Goal: Task Accomplishment & Management: Complete application form

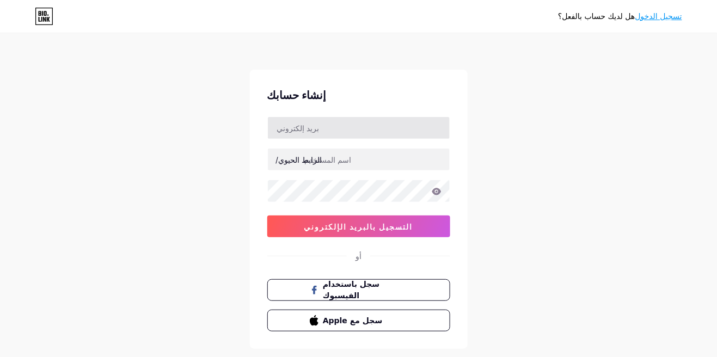
click at [318, 124] on input "text" at bounding box center [359, 128] width 182 height 22
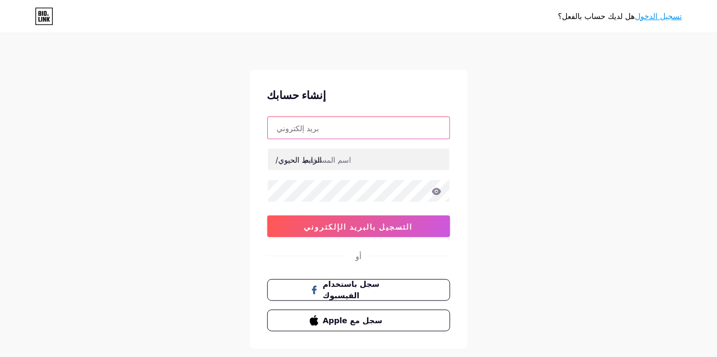
type input "[EMAIL_ADDRESS][DOMAIN_NAME]"
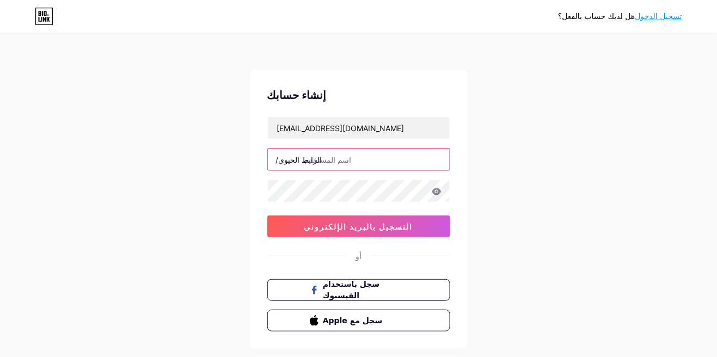
click at [364, 160] on input "text" at bounding box center [359, 160] width 182 height 22
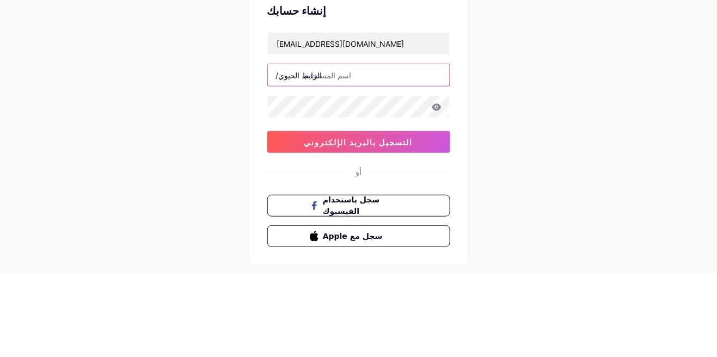
type input "b"
click at [409, 157] on input "b" at bounding box center [359, 160] width 182 height 22
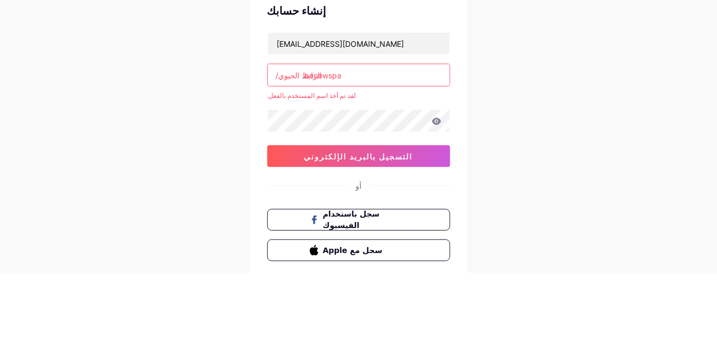
type input "benewspa"
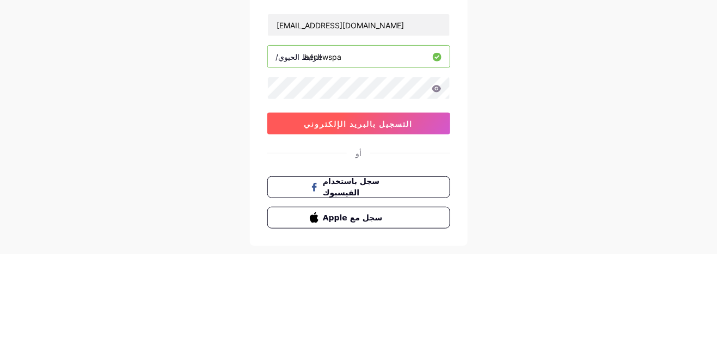
click at [410, 225] on button "التسجيل بالبريد الإلكتروني" at bounding box center [358, 227] width 183 height 22
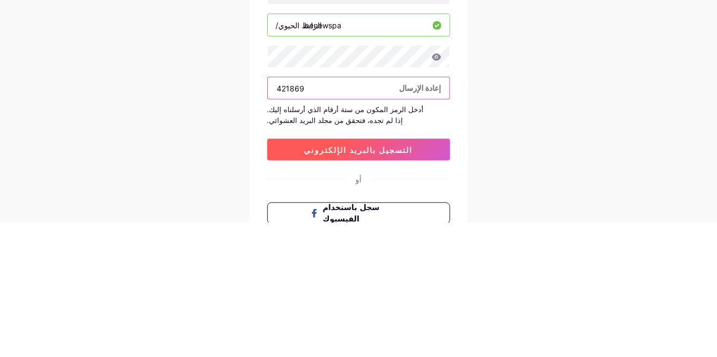
type input "421869"
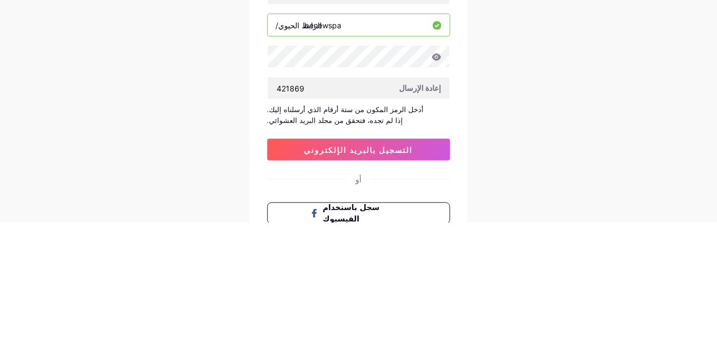
click at [549, 244] on div "هل لديك حساب بالفعل؟ تسجيل الدخول إنشاء حسابك benewspa777@gmail.com الرابط الحي…" at bounding box center [358, 237] width 717 height 474
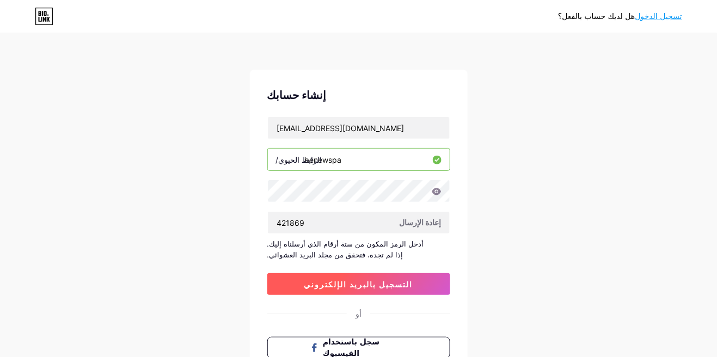
click at [399, 290] on button "التسجيل بالبريد الإلكتروني" at bounding box center [358, 284] width 183 height 22
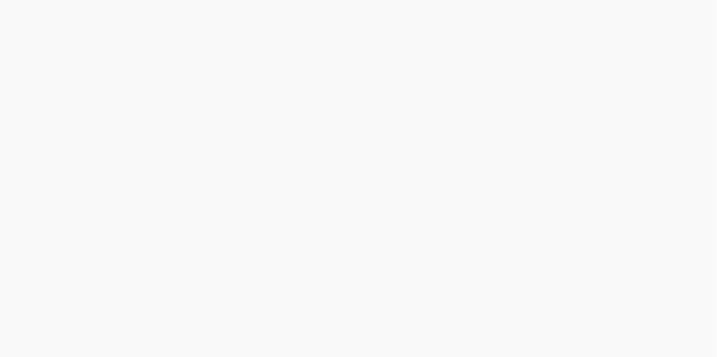
scroll to position [52, 0]
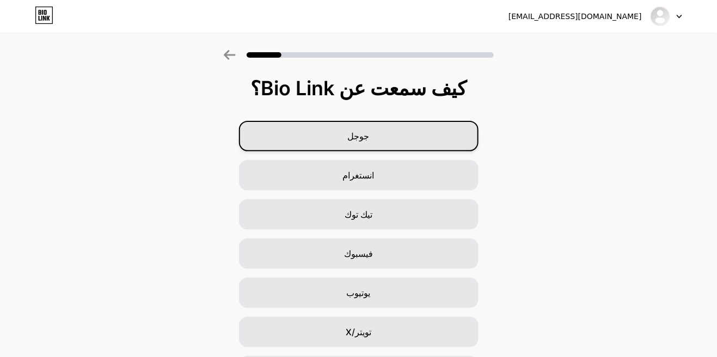
click at [393, 131] on div "جوجل" at bounding box center [359, 136] width 240 height 30
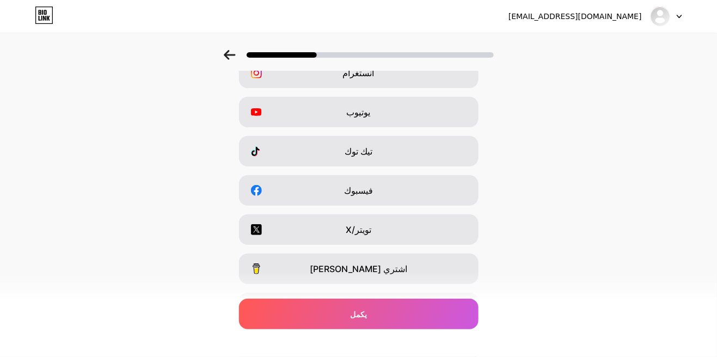
scroll to position [65, 0]
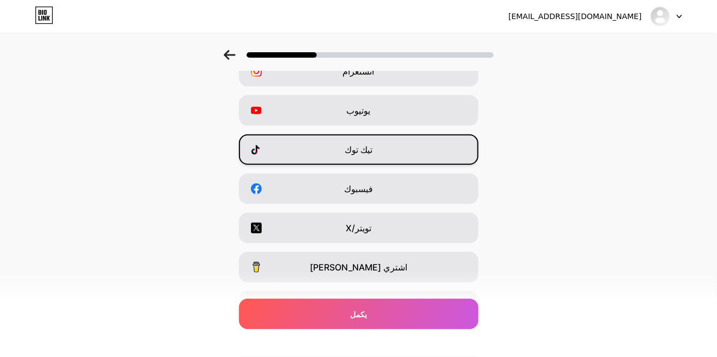
click at [444, 157] on div "تيك توك" at bounding box center [359, 149] width 240 height 30
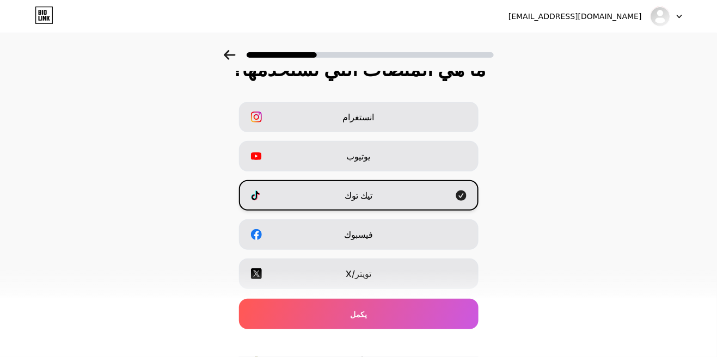
scroll to position [0, 0]
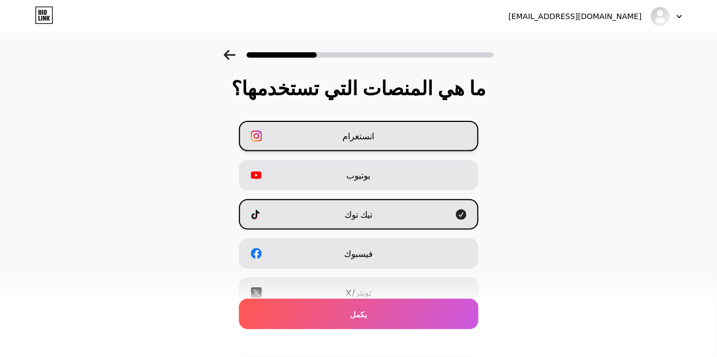
click at [458, 132] on div "انستغرام" at bounding box center [359, 136] width 240 height 30
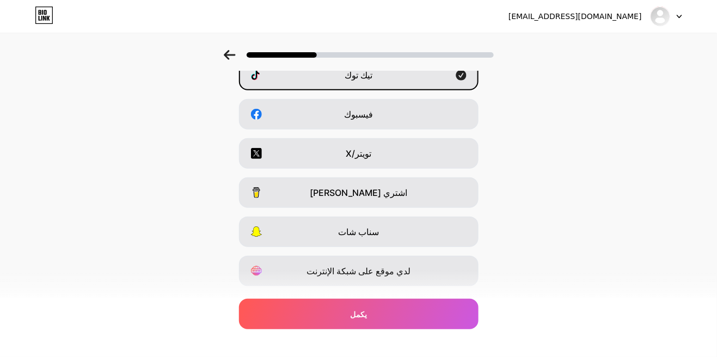
scroll to position [166, 0]
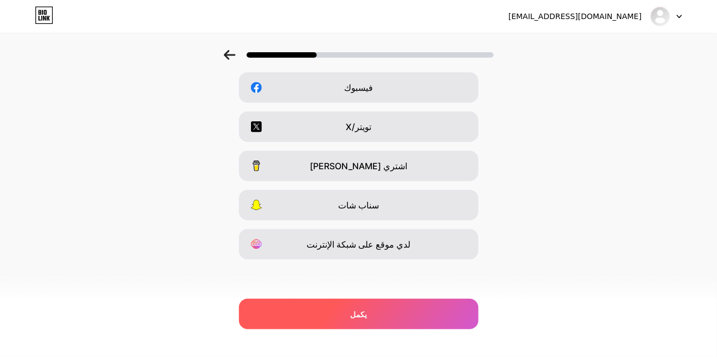
click at [403, 316] on div "يكمل" at bounding box center [359, 314] width 240 height 30
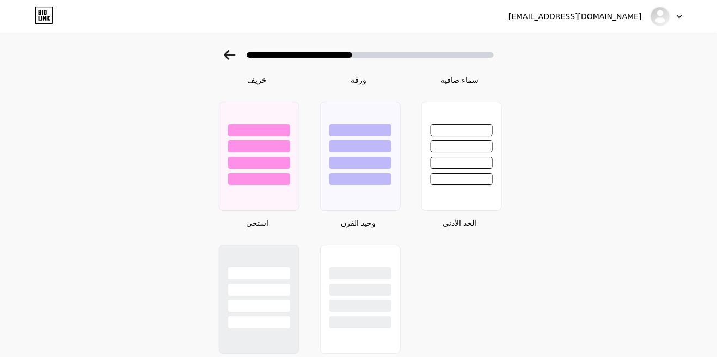
scroll to position [884, 0]
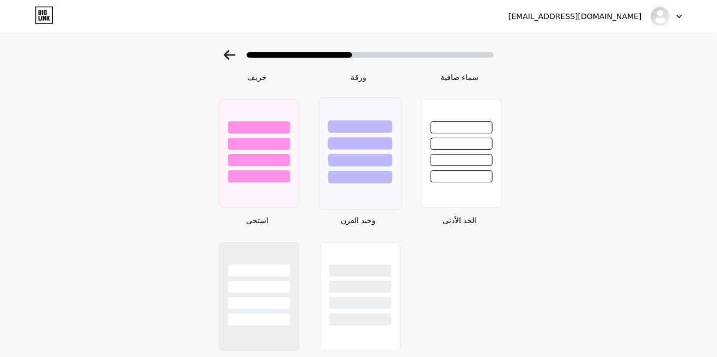
click at [381, 197] on div at bounding box center [360, 153] width 83 height 112
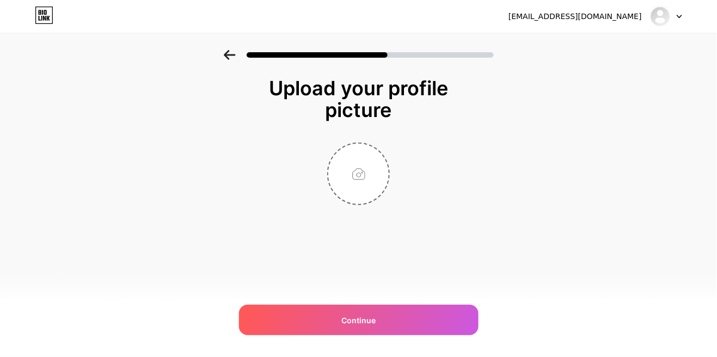
scroll to position [0, 0]
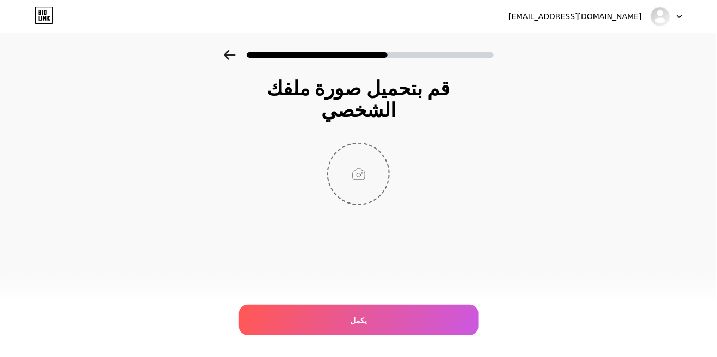
click at [370, 175] on input "file" at bounding box center [358, 174] width 60 height 60
type input "C:\fakepath\1000000657.png"
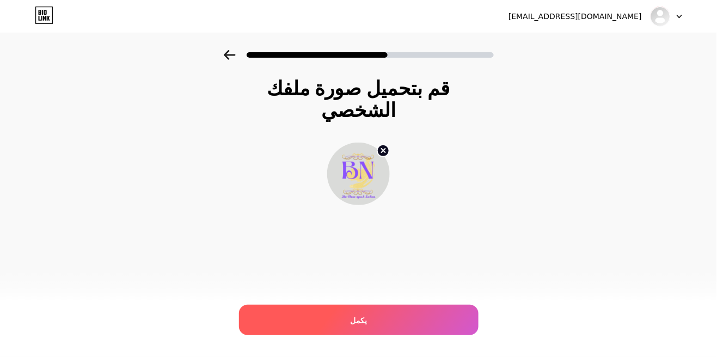
click at [369, 328] on div "يكمل" at bounding box center [359, 320] width 240 height 30
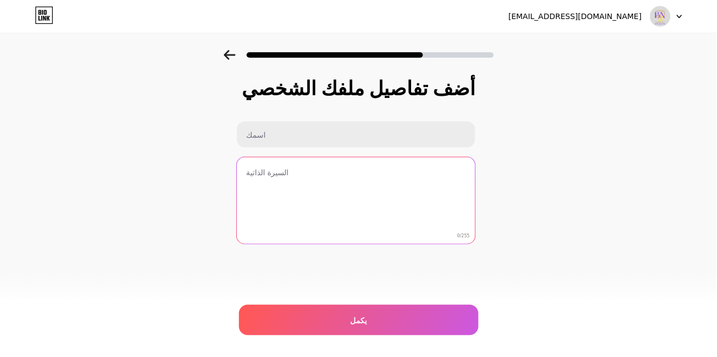
click at [434, 176] on textarea at bounding box center [356, 201] width 238 height 88
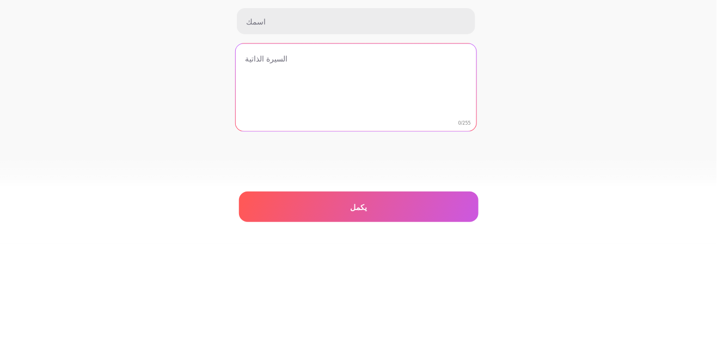
click at [453, 197] on textarea at bounding box center [356, 201] width 241 height 89
click at [304, 175] on textarea at bounding box center [356, 201] width 241 height 89
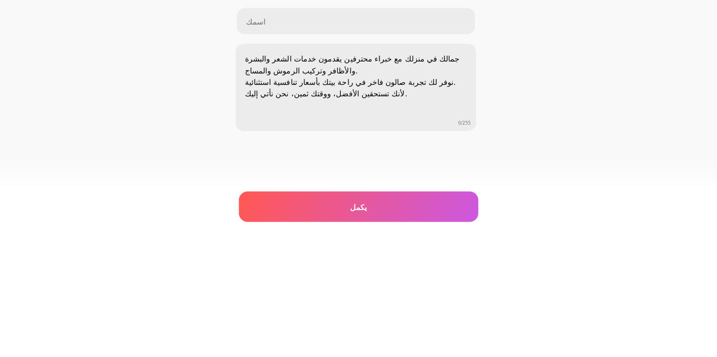
click at [552, 204] on div "أضف تفاصيل ملفك الشخصي جمالك في منزلك مع خبراء محترفين يقدمون خدمات الشعر والبش…" at bounding box center [358, 174] width 717 height 249
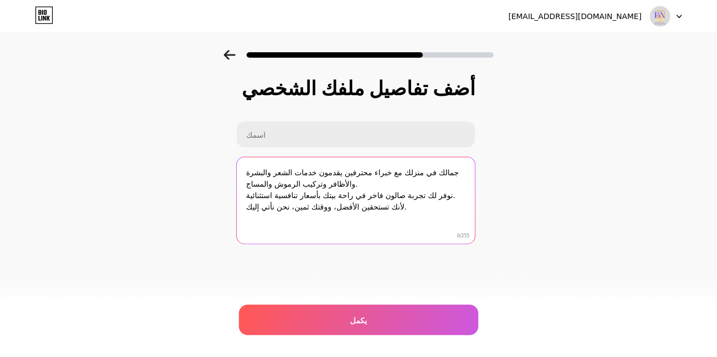
click at [395, 174] on textarea "جمالك في منزلك مع خبراء محترفين يقدمون خدمات الشعر والبشرة والأظافر وتركيب الرم…" at bounding box center [356, 201] width 238 height 88
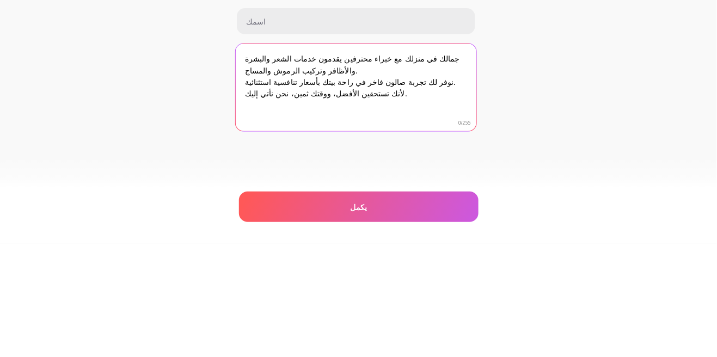
click at [392, 175] on textarea "جمالك في منزلك مع خبراء محترفين يقدمون خدمات الشعر والبشرة والأظافر وتركيب الرم…" at bounding box center [356, 201] width 241 height 89
click at [395, 171] on textarea "جمالك في منزلك مع خبراء محترفين يقدمون خدمات الشعر والبشرة والأظافر وتركيب الرم…" at bounding box center [356, 201] width 241 height 89
click at [368, 175] on textarea "جمالك في منزلك مع خبيرات محترفين يقدمون خدمات الشعر والبشرة والأظافر وتركيب الر…" at bounding box center [356, 201] width 241 height 89
click at [371, 169] on textarea "جمالك في منزلك مع خبيرات محترفين يقدمون خدمات الشعر والبشرة والأظافر وتركيب الر…" at bounding box center [356, 201] width 241 height 89
type textarea "جمالك في منزلك مع خبيرات محترفات يقدمون خدمات الشعر والبشرة والأظافر وتركيب الر…"
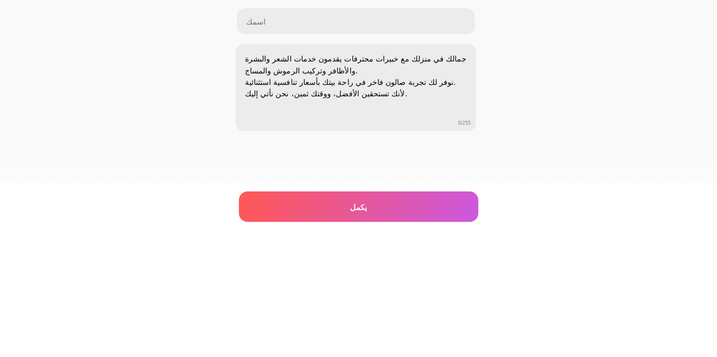
click at [537, 205] on div "أضف تفاصيل ملفك الشخصي جمالك في منزلك مع خبيرات محترفات يقدمون خدمات الشعر والب…" at bounding box center [358, 174] width 717 height 249
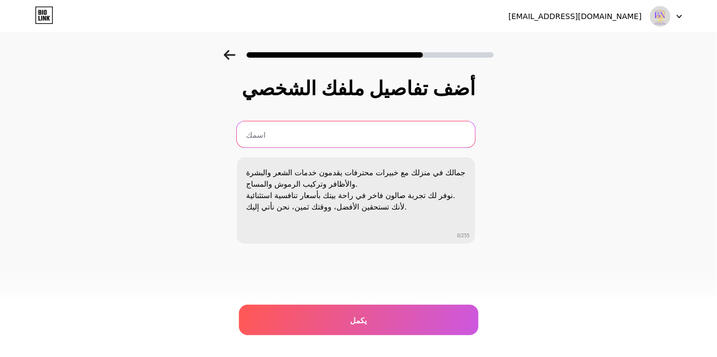
click at [382, 131] on input "text" at bounding box center [356, 134] width 238 height 26
type input "سبا بي نيو"
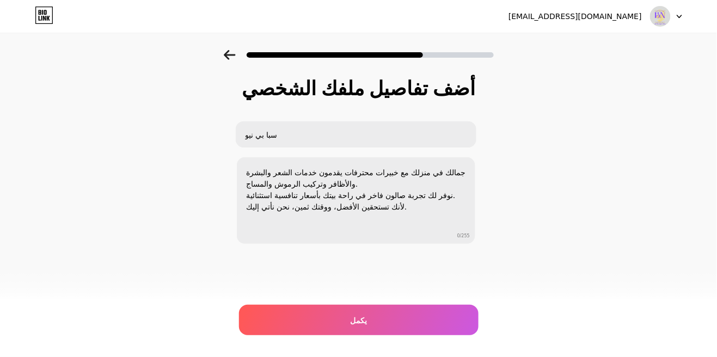
click at [538, 106] on div "أضف تفاصيل ملفك الشخصي سبا بي نيو جمالك في منزلك مع خبيرات محترفات يقدمون خدمات…" at bounding box center [358, 174] width 717 height 249
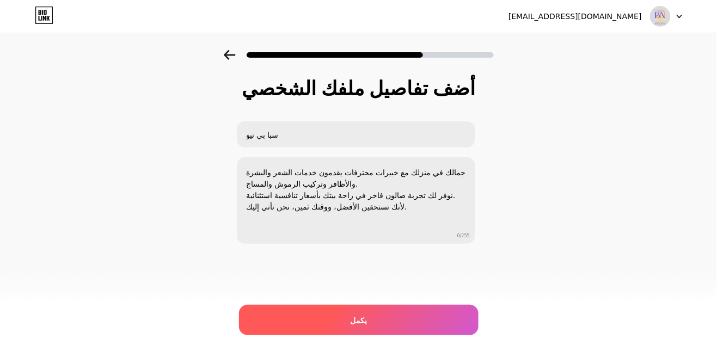
click at [395, 327] on div "يكمل" at bounding box center [359, 320] width 240 height 30
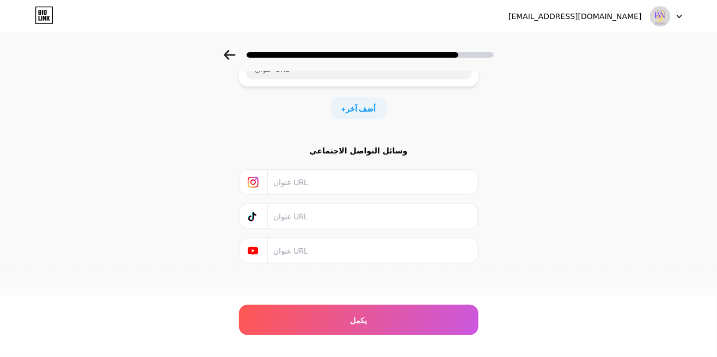
scroll to position [118, 0]
click at [348, 107] on font "أضف آخر" at bounding box center [361, 105] width 30 height 9
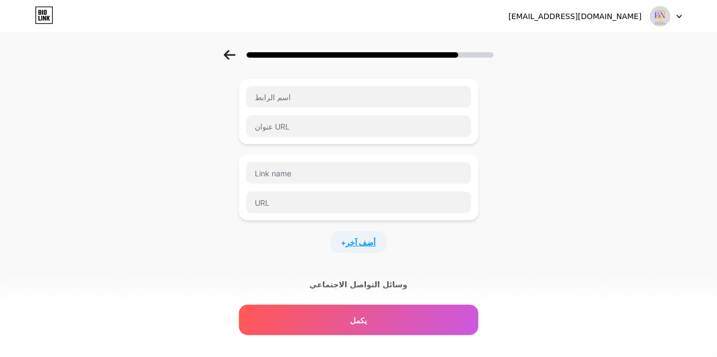
scroll to position [0, 0]
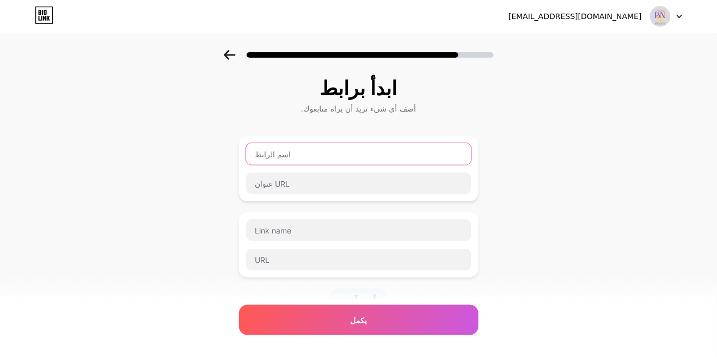
click at [320, 153] on input "text" at bounding box center [358, 154] width 225 height 22
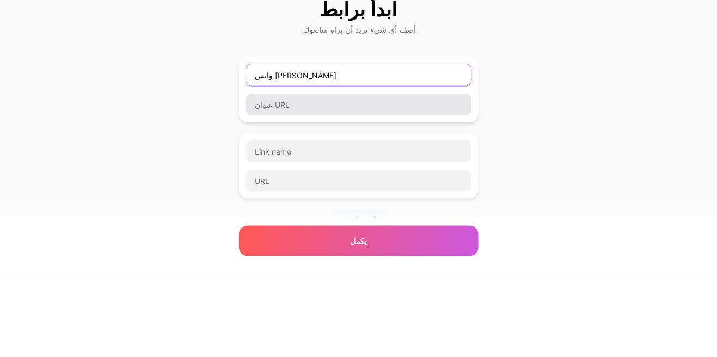
type input "واتس الرياض الخرج"
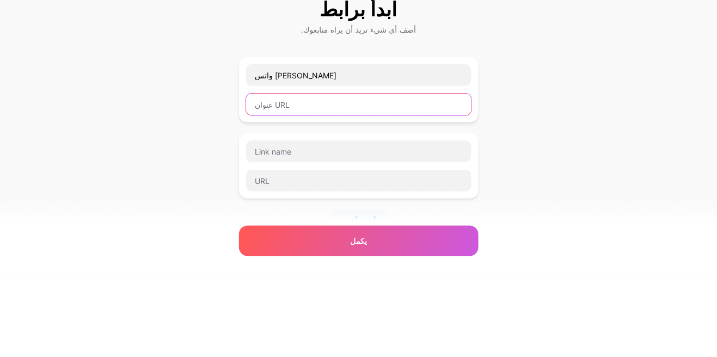
click at [414, 179] on input "text" at bounding box center [358, 184] width 225 height 22
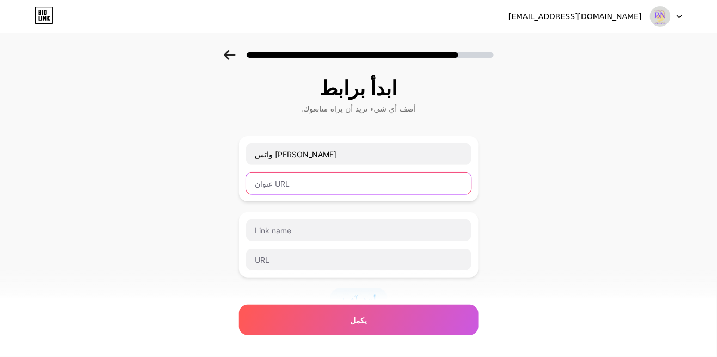
click at [358, 182] on input "text" at bounding box center [358, 184] width 225 height 22
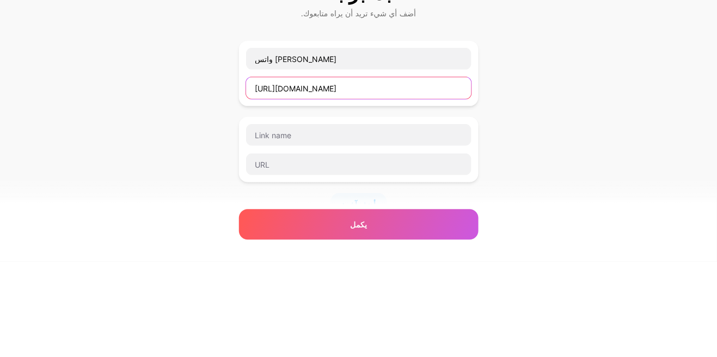
type input "https://wa.me/message/7MYMZXI7LIU3A1"
click at [530, 196] on div "ابدأ برابط أضف أي شيء تريد أن يراه متابعوك. واتس الرياض الخرج https://wa.me/mes…" at bounding box center [358, 279] width 717 height 459
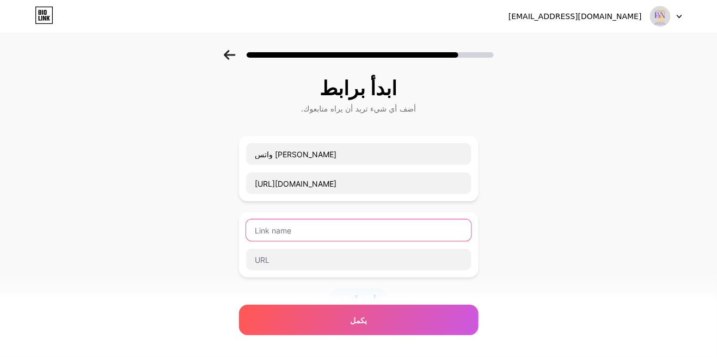
click at [362, 229] on input "text" at bounding box center [358, 230] width 225 height 22
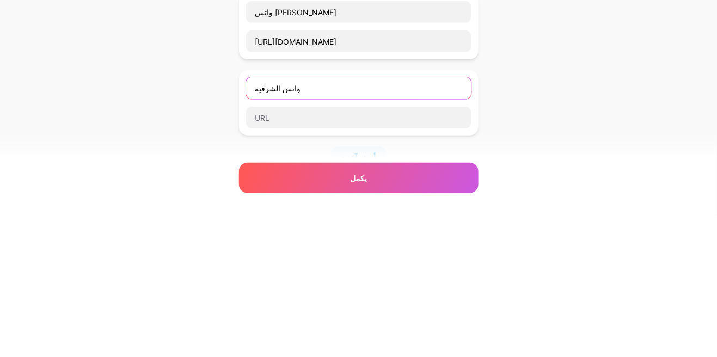
type input "واتس الشرقية"
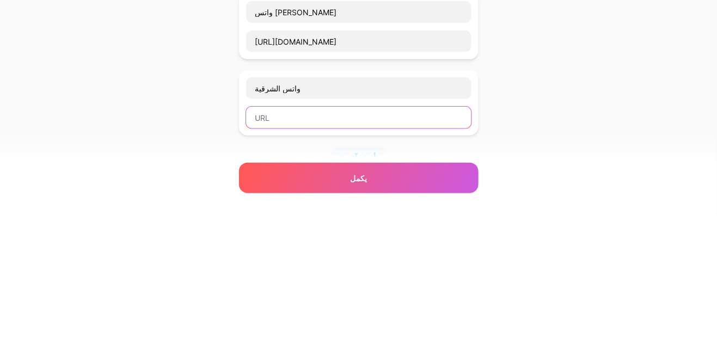
click at [395, 261] on input "text" at bounding box center [358, 260] width 225 height 22
click at [580, 240] on div "ابدأ برابط أضف أي شيء تريد أن يراه متابعوك. واتس الرياض الخرج https://wa.me/mes…" at bounding box center [358, 279] width 717 height 459
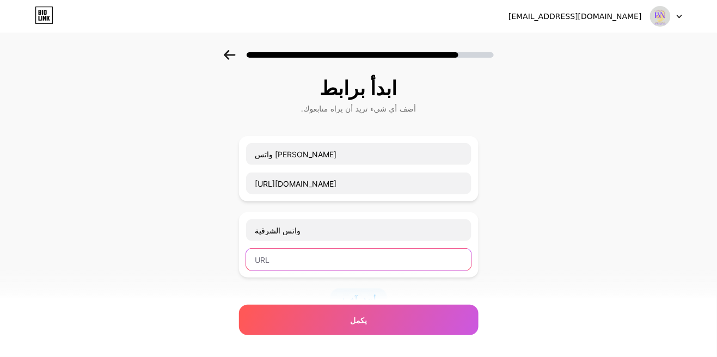
click at [371, 261] on input "text" at bounding box center [358, 260] width 225 height 22
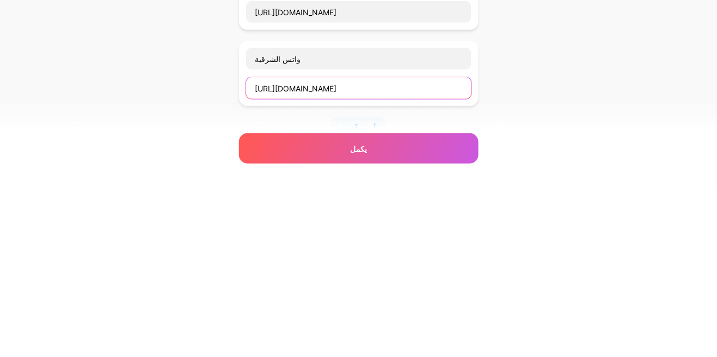
type input "https://wa.me/message/KFBJ33RD6BFEG1"
click at [549, 271] on div "ابدأ برابط أضف أي شيء تريد أن يراه متابعوك. واتس الرياض الخرج https://wa.me/mes…" at bounding box center [358, 279] width 717 height 459
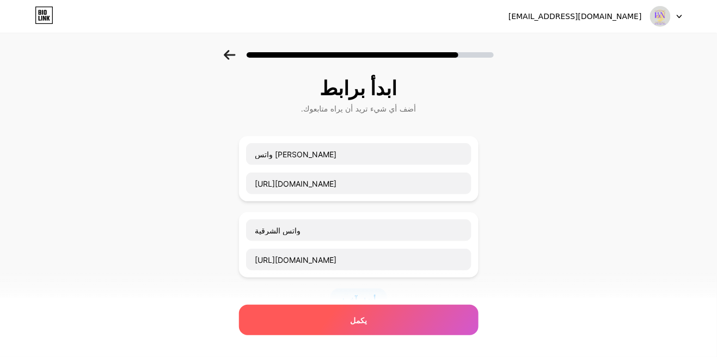
click at [387, 322] on div "يكمل" at bounding box center [359, 320] width 240 height 30
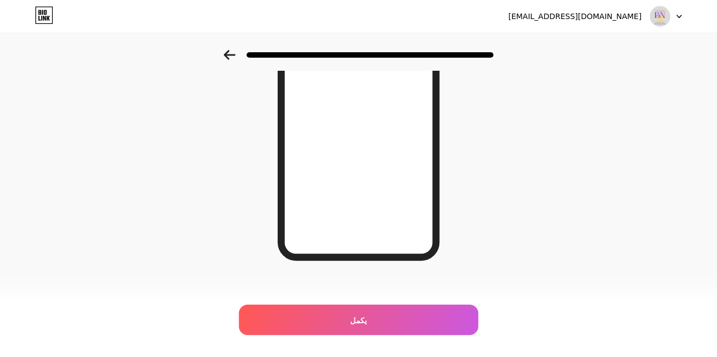
scroll to position [189, 0]
click at [505, 217] on div "تبدو جيدة! يكمل" at bounding box center [358, 88] width 717 height 454
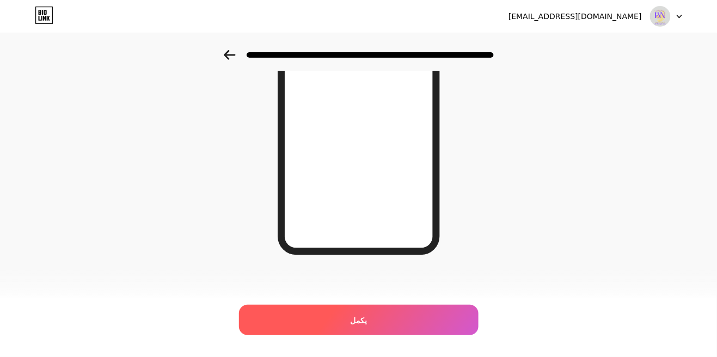
click at [417, 329] on div "يكمل" at bounding box center [359, 320] width 240 height 30
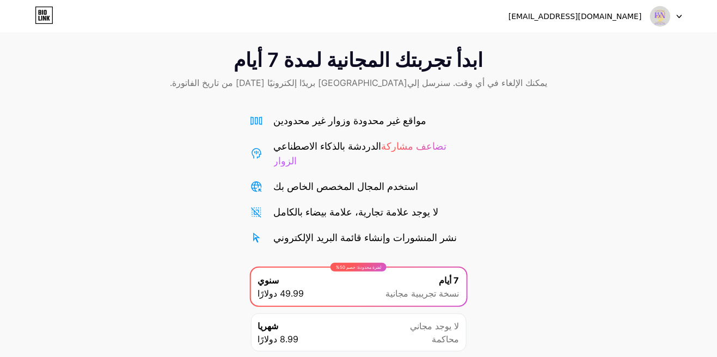
scroll to position [81, 0]
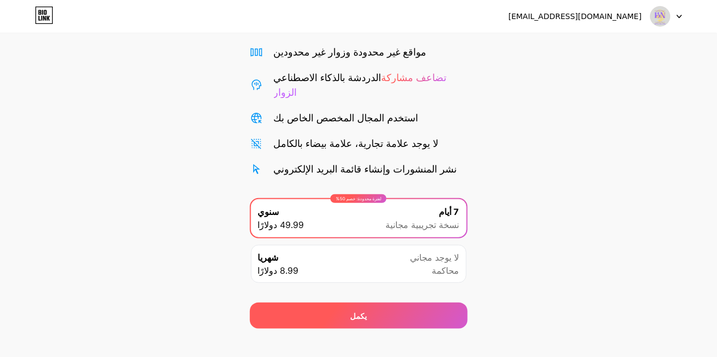
click at [422, 304] on div "يكمل" at bounding box center [359, 316] width 218 height 26
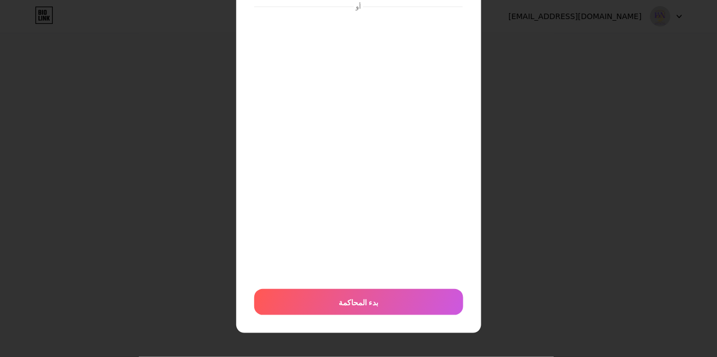
scroll to position [0, 0]
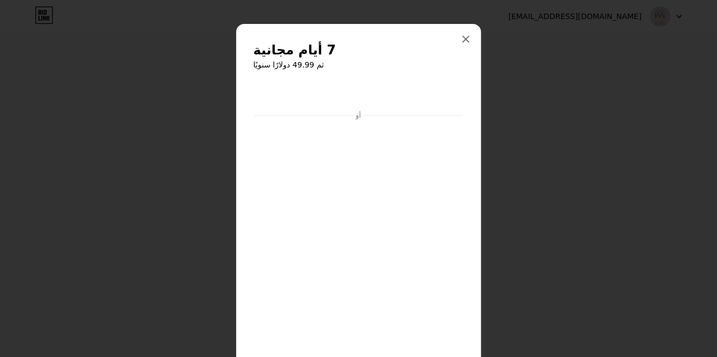
click at [467, 40] on icon at bounding box center [466, 39] width 6 height 6
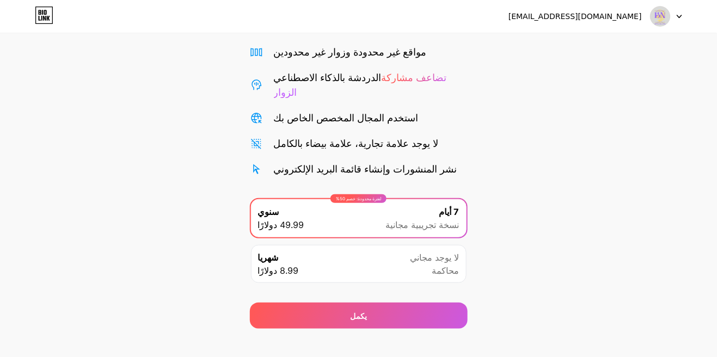
click at [52, 19] on icon at bounding box center [44, 15] width 17 height 17
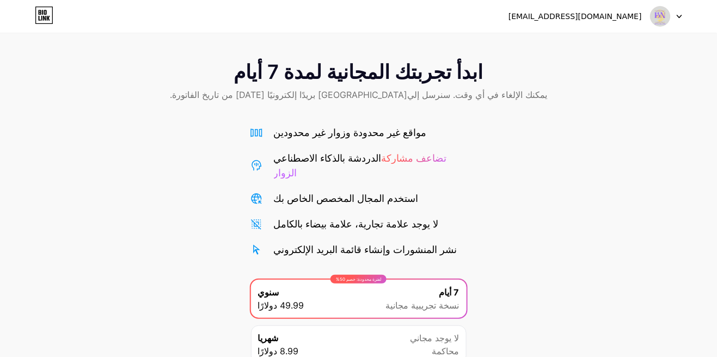
click at [52, 15] on icon at bounding box center [44, 15] width 17 height 17
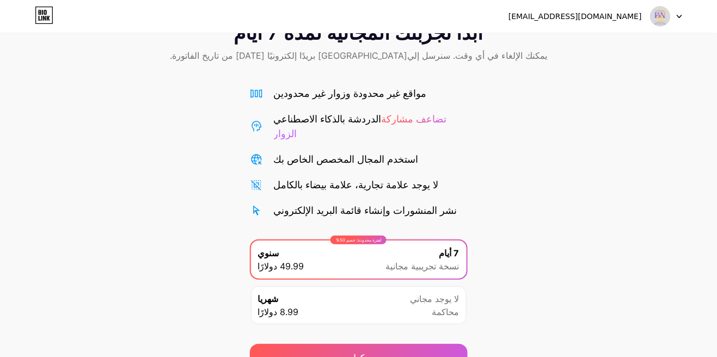
scroll to position [81, 0]
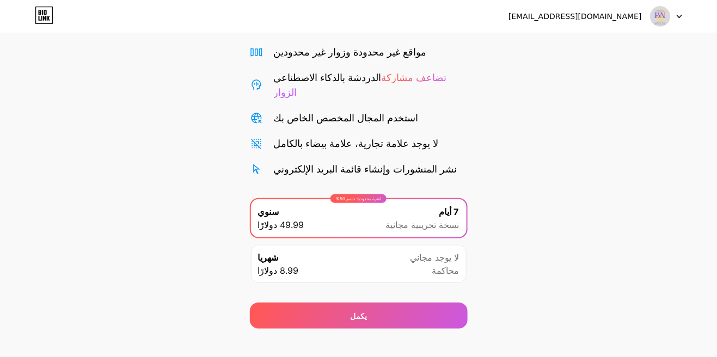
click at [619, 19] on font "[EMAIL_ADDRESS][DOMAIN_NAME]" at bounding box center [575, 16] width 133 height 9
click at [639, 22] on div "[EMAIL_ADDRESS][DOMAIN_NAME]" at bounding box center [596, 17] width 174 height 20
click at [679, 24] on div at bounding box center [667, 17] width 32 height 20
click at [614, 20] on font "[EMAIL_ADDRESS][DOMAIN_NAME]" at bounding box center [575, 16] width 133 height 9
click at [619, 21] on div "[EMAIL_ADDRESS][DOMAIN_NAME]" at bounding box center [575, 16] width 133 height 11
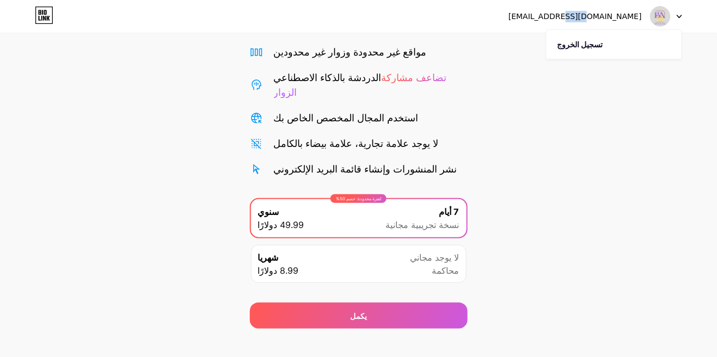
click at [45, 19] on icon at bounding box center [44, 18] width 3 height 5
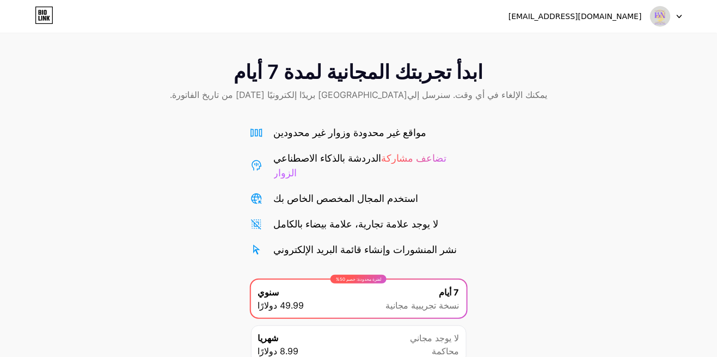
click at [51, 24] on link at bounding box center [44, 17] width 19 height 20
